Goal: Navigation & Orientation: Find specific page/section

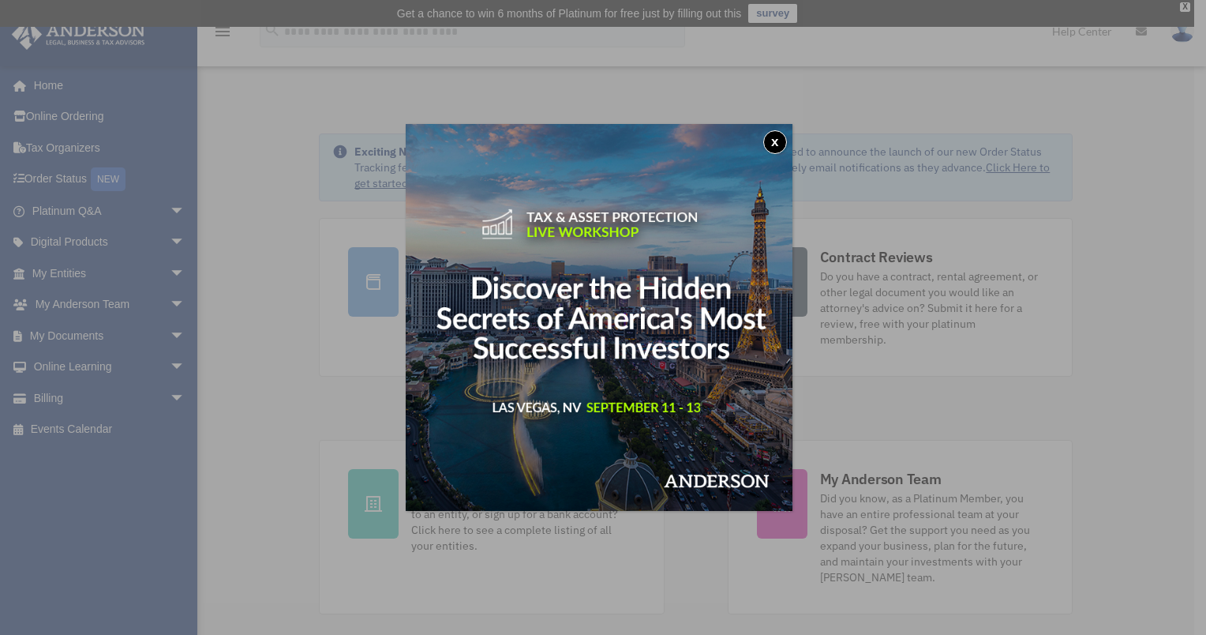
click at [781, 142] on button "x" at bounding box center [775, 142] width 24 height 24
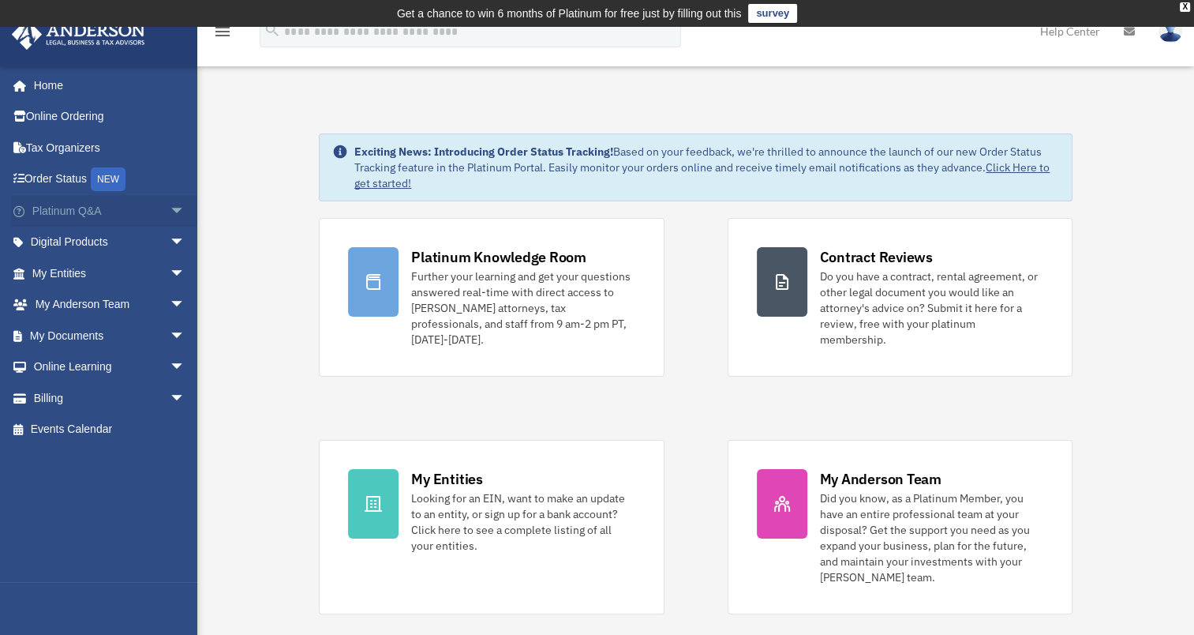
click at [170, 212] on span "arrow_drop_down" at bounding box center [186, 211] width 32 height 32
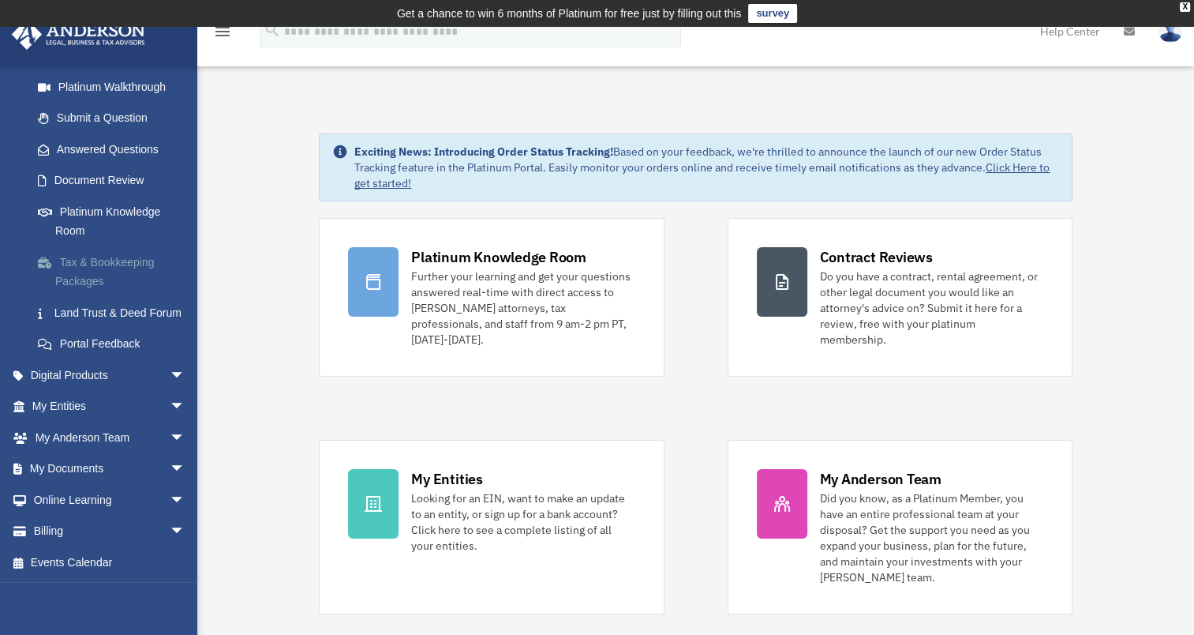
scroll to position [204, 0]
click at [170, 407] on span "arrow_drop_down" at bounding box center [186, 407] width 32 height 32
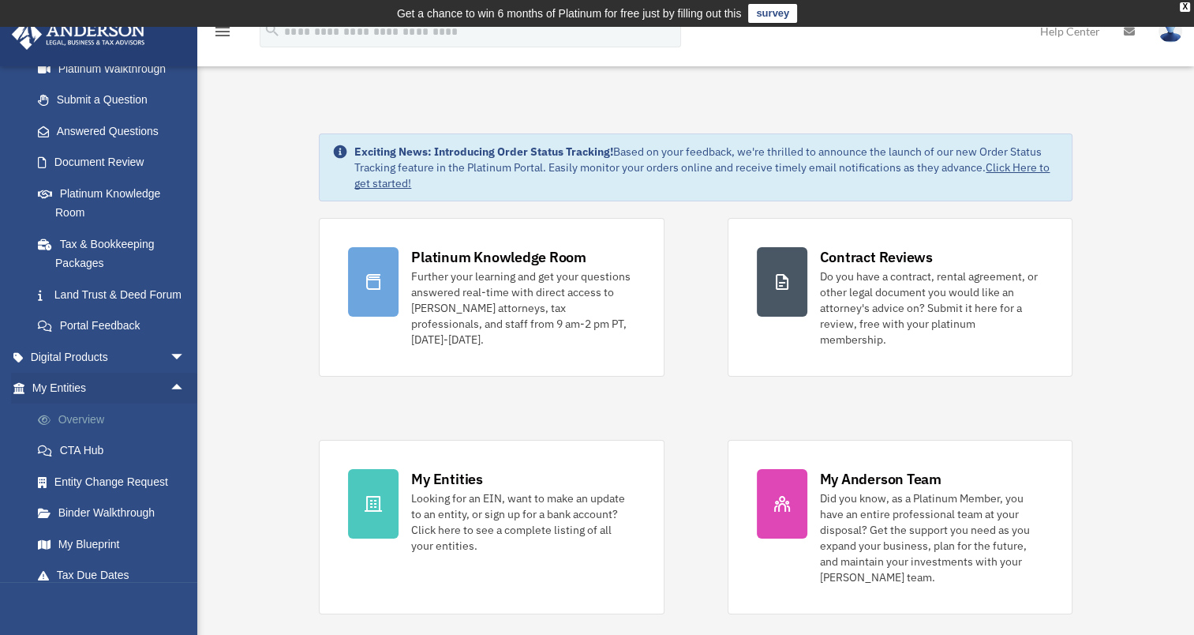
click at [66, 435] on link "Overview" at bounding box center [115, 419] width 187 height 32
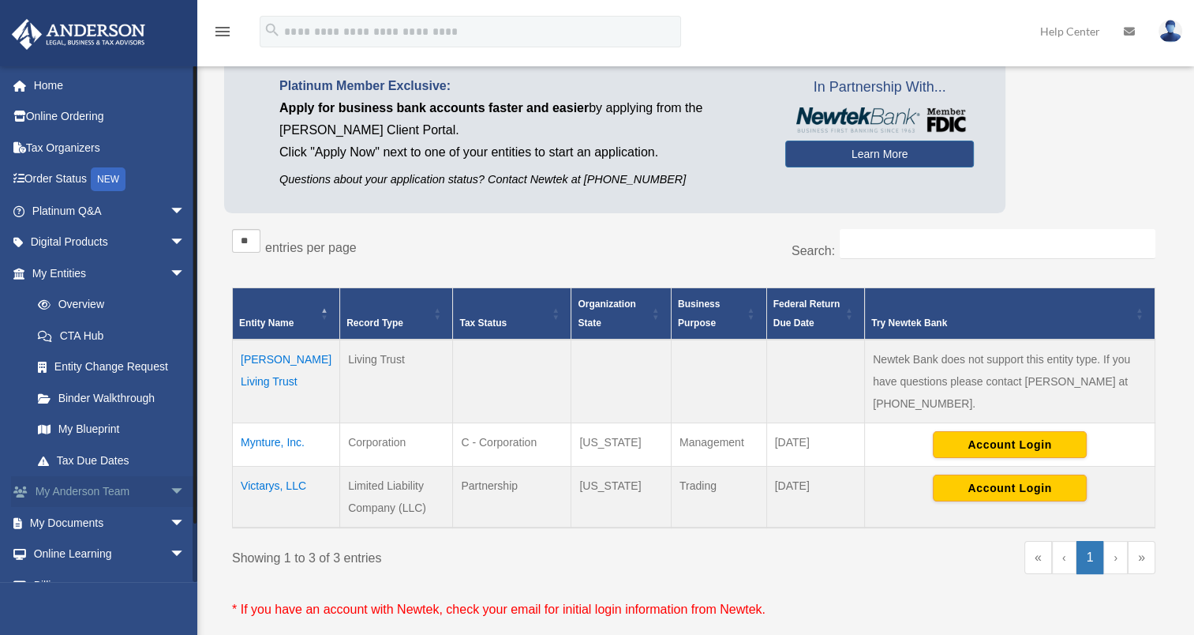
scroll to position [143, 0]
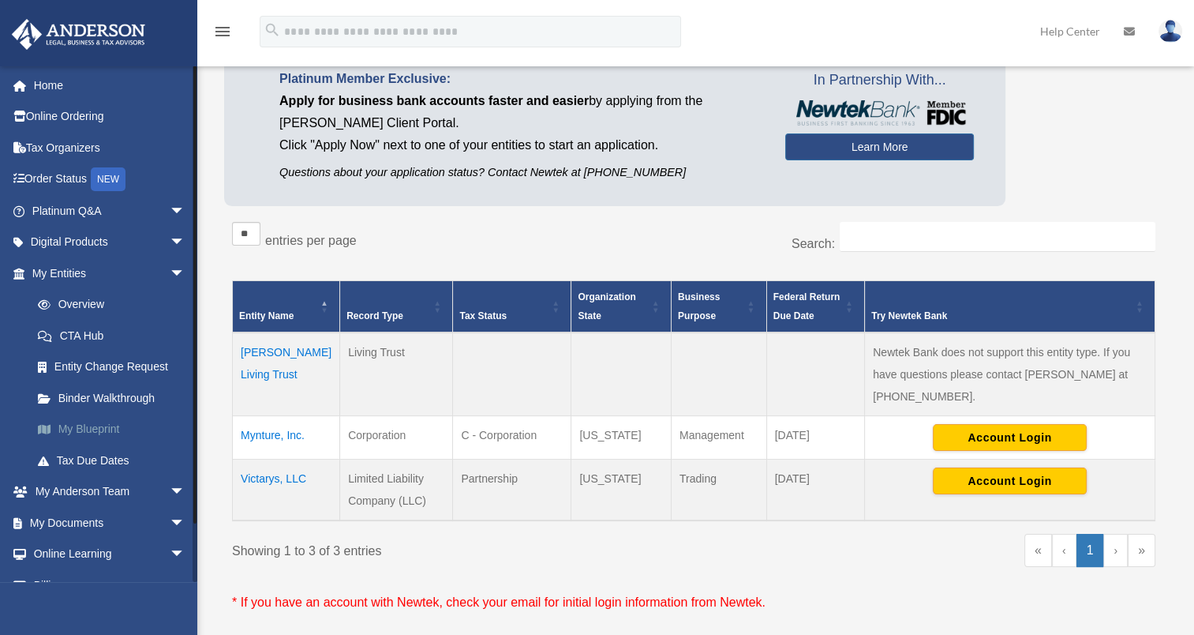
click at [98, 432] on link "My Blueprint" at bounding box center [115, 430] width 187 height 32
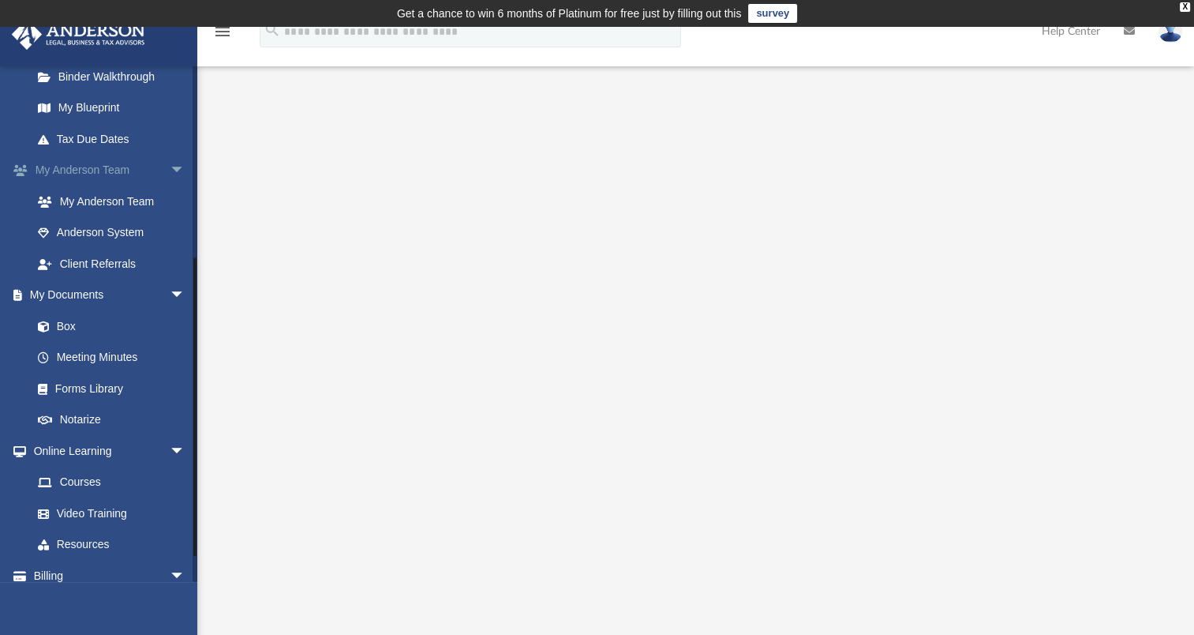
scroll to position [322, 0]
click at [55, 328] on span at bounding box center [52, 325] width 10 height 11
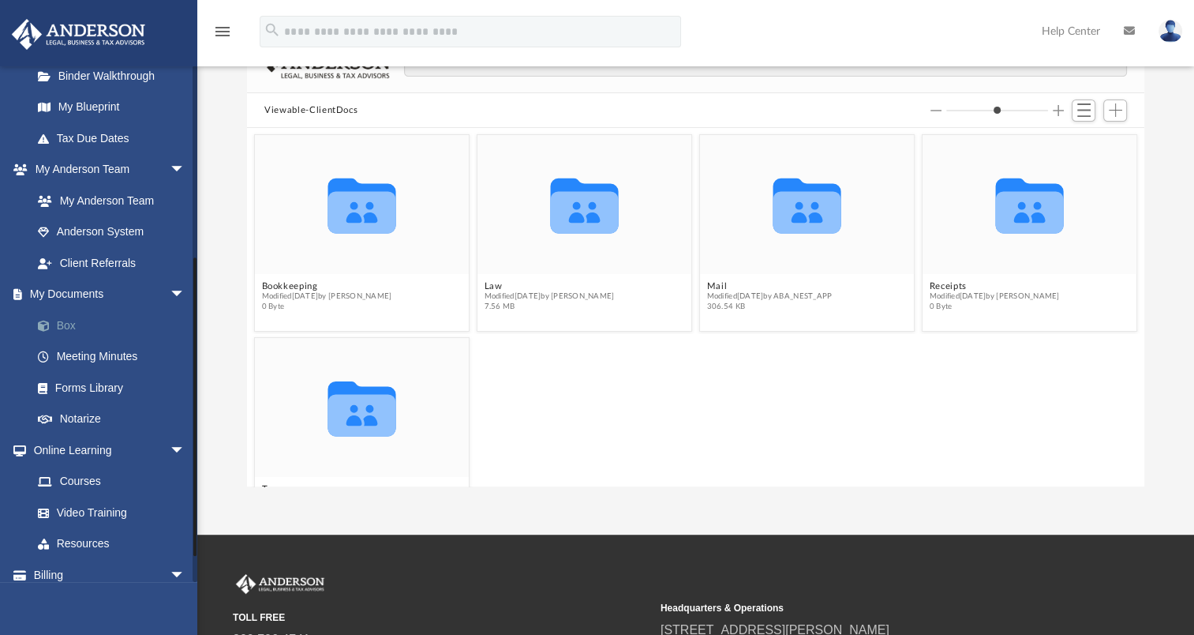
scroll to position [164, 0]
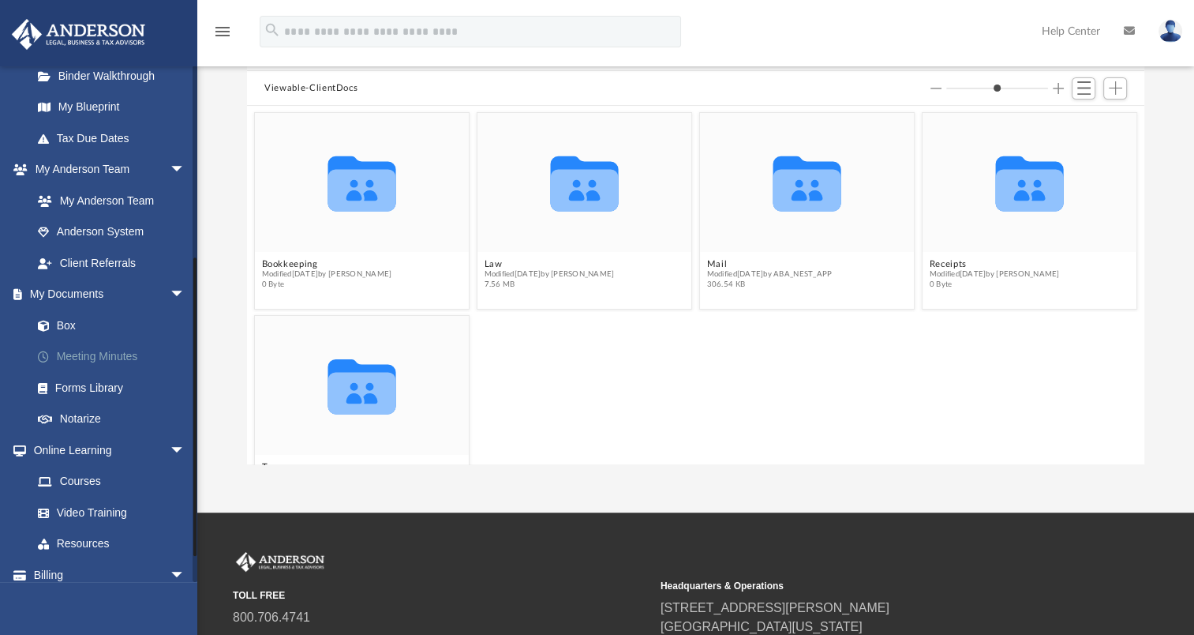
click at [86, 358] on link "Meeting Minutes" at bounding box center [115, 357] width 187 height 32
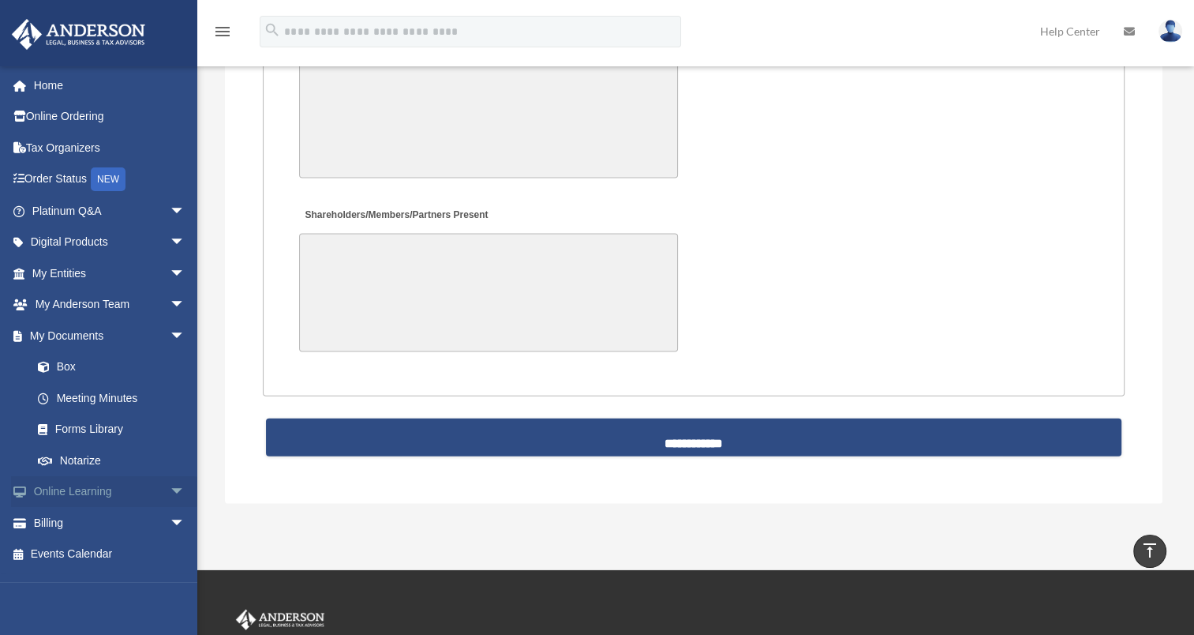
scroll to position [3345, 0]
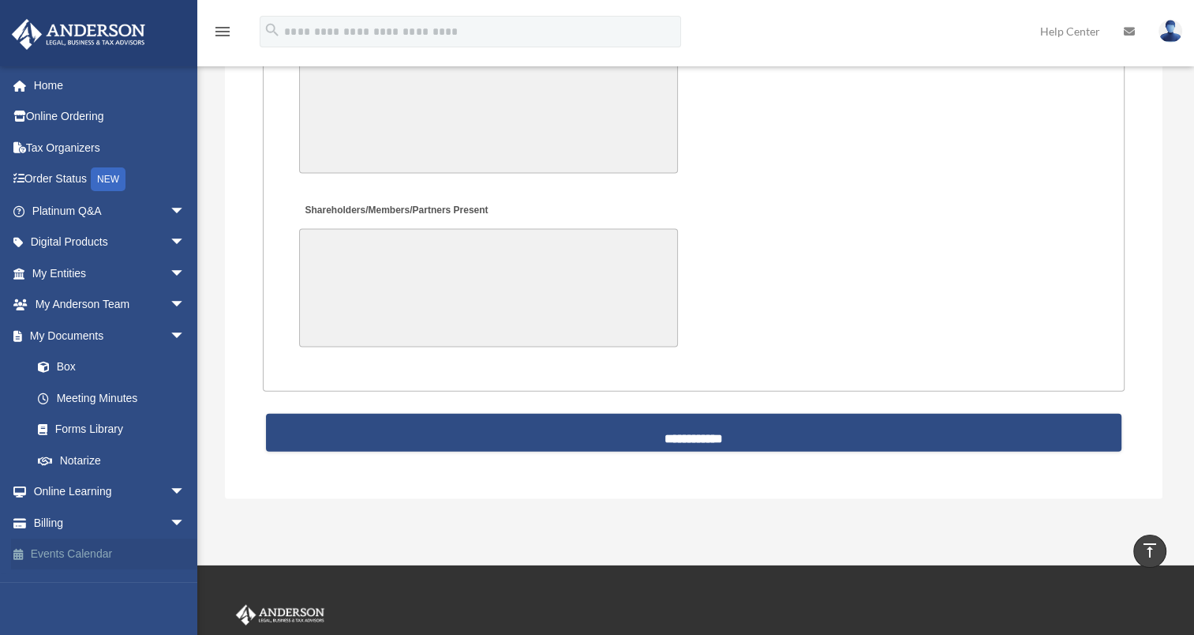
click at [60, 554] on link "Events Calendar" at bounding box center [110, 554] width 198 height 32
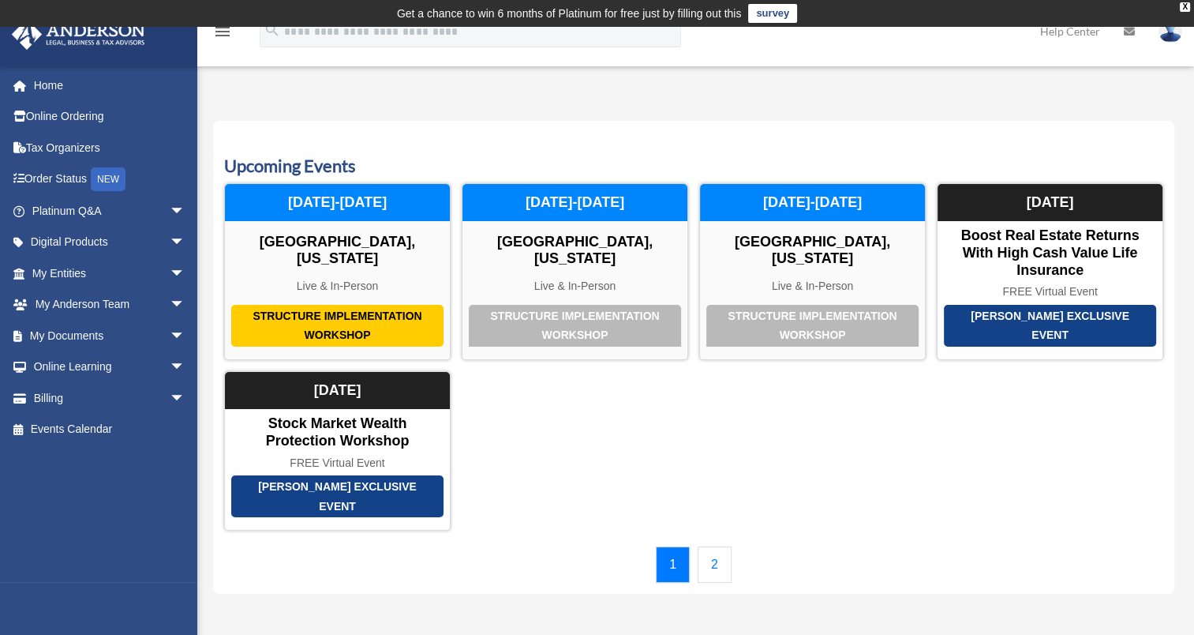
click at [714, 546] on link "2" at bounding box center [715, 564] width 34 height 36
